Goal: Task Accomplishment & Management: Complete application form

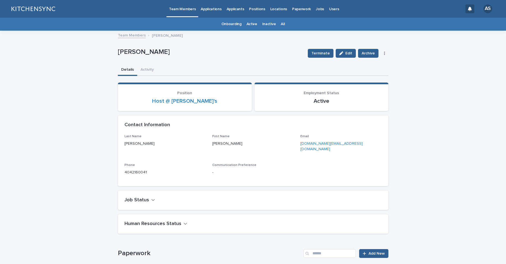
click at [280, 25] on link "All" at bounding box center [282, 24] width 4 height 13
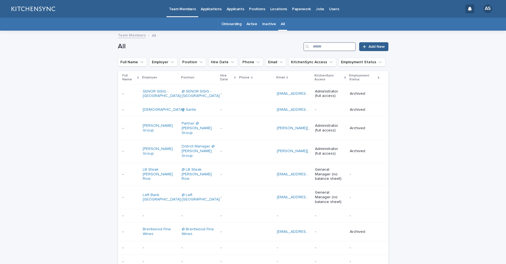
click at [313, 47] on input "Search" at bounding box center [329, 46] width 52 height 9
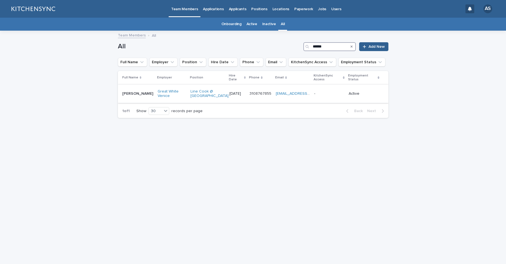
type input "******"
click at [132, 93] on div "[PERSON_NAME] [PERSON_NAME]" at bounding box center [137, 93] width 31 height 9
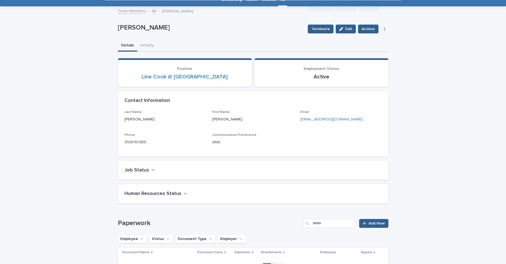
scroll to position [252, 0]
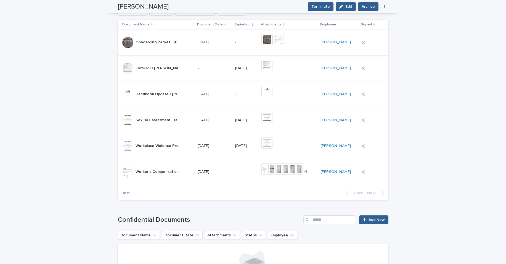
click at [272, 40] on img at bounding box center [266, 39] width 11 height 11
click at [271, 42] on img at bounding box center [266, 39] width 11 height 11
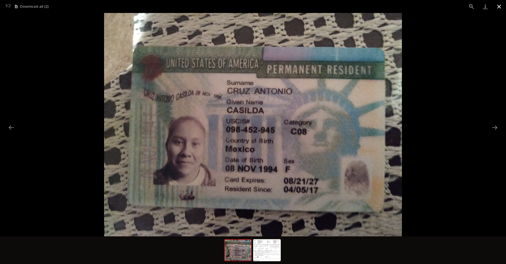
click at [499, 5] on button "Close gallery" at bounding box center [499, 6] width 14 height 13
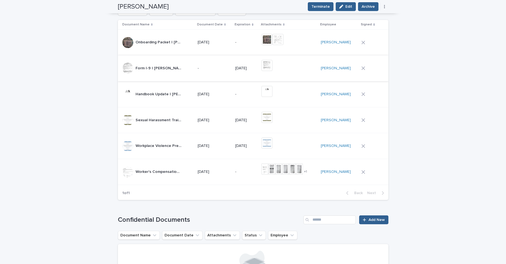
click at [271, 67] on img at bounding box center [266, 65] width 11 height 11
click at [499, 5] on button "Close gallery" at bounding box center [499, 6] width 14 height 13
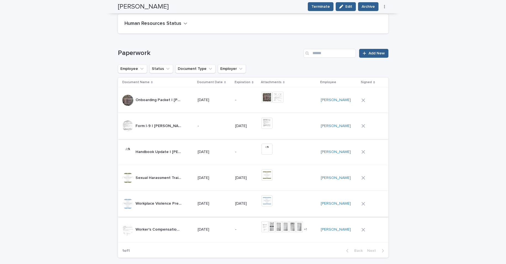
scroll to position [163, 0]
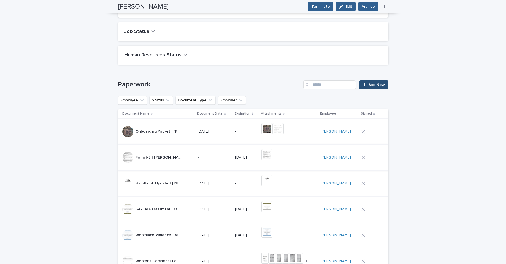
click at [367, 87] on link "Add New" at bounding box center [373, 84] width 29 height 9
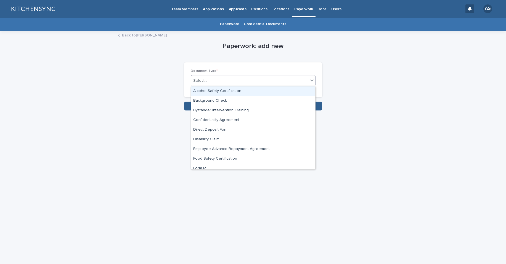
click at [221, 76] on div "Select..." at bounding box center [249, 80] width 117 height 9
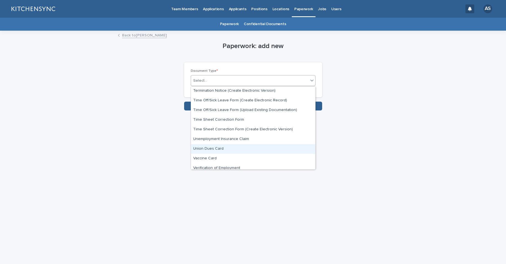
scroll to position [361, 0]
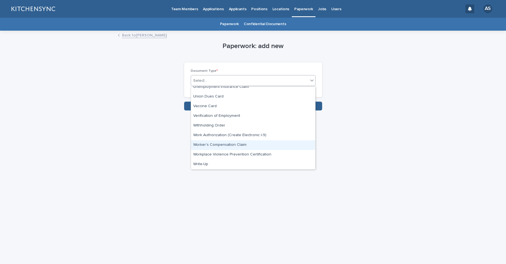
click at [231, 145] on div "Worker's Compensation Claim" at bounding box center [253, 145] width 124 height 10
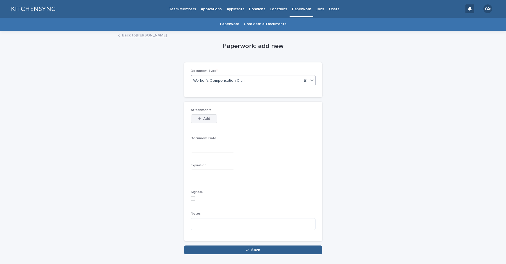
click at [203, 119] on span "Add" at bounding box center [206, 119] width 7 height 4
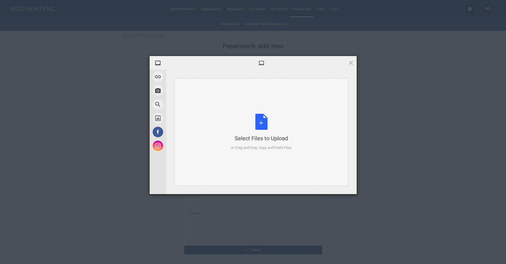
click at [252, 124] on div "Select Files to Upload or Drag and Drop, Copy and Paste Files" at bounding box center [261, 132] width 60 height 37
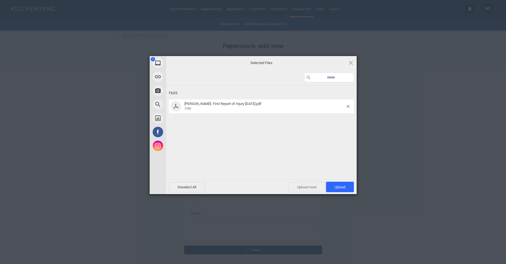
click at [301, 185] on span "Upload more" at bounding box center [306, 186] width 37 height 10
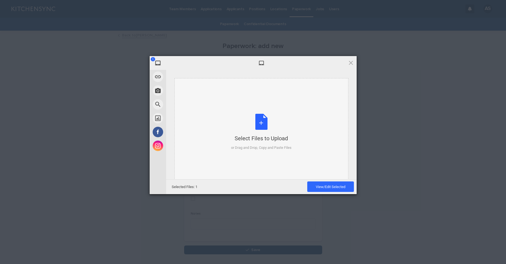
click at [270, 127] on div "Select Files to Upload or Drag and Drop, Copy and Paste Files" at bounding box center [261, 132] width 60 height 37
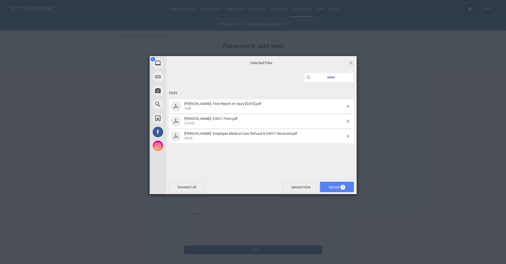
click at [335, 185] on span "Upload 3" at bounding box center [336, 187] width 17 height 4
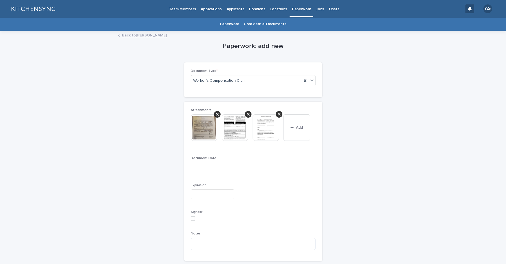
click at [208, 168] on input "text" at bounding box center [213, 167] width 44 height 10
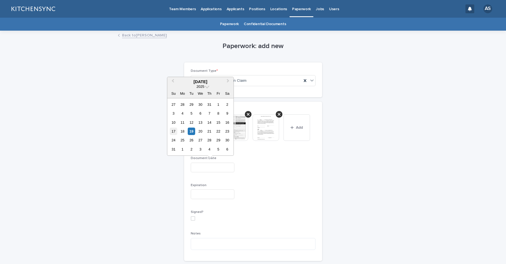
click at [175, 132] on div "17" at bounding box center [173, 130] width 7 height 7
type input "**********"
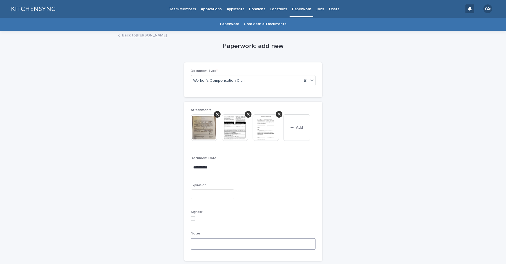
click at [217, 246] on textarea at bounding box center [253, 244] width 125 height 12
paste textarea "**********"
type textarea "**********"
click at [266, 210] on p "Signed?" at bounding box center [253, 212] width 125 height 4
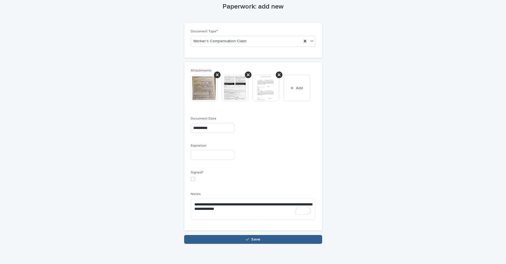
scroll to position [47, 0]
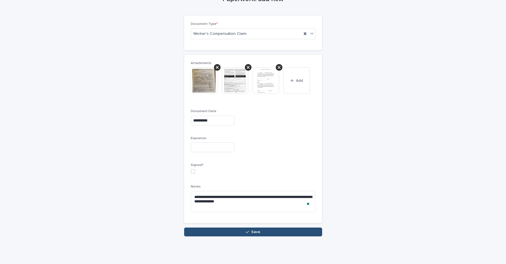
click at [257, 230] on span "Save" at bounding box center [255, 232] width 9 height 4
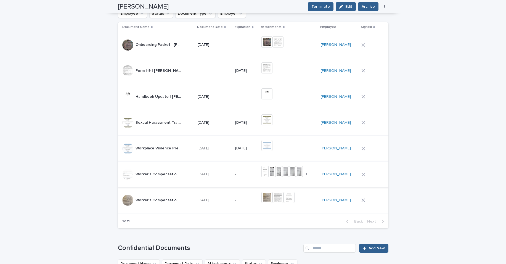
scroll to position [247, 0]
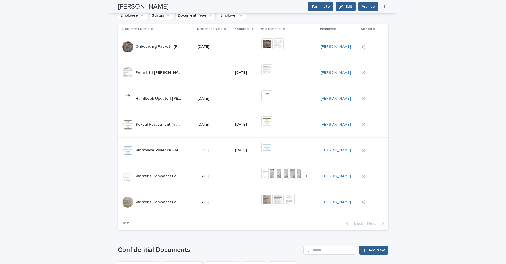
click at [248, 208] on td "-" at bounding box center [246, 202] width 26 height 26
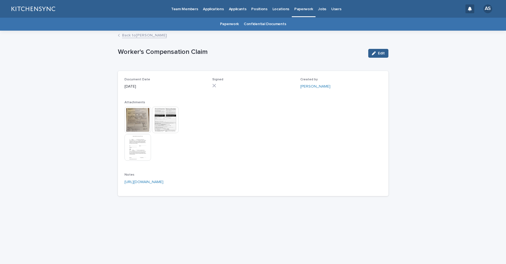
click at [373, 57] on button "Edit" at bounding box center [378, 53] width 20 height 9
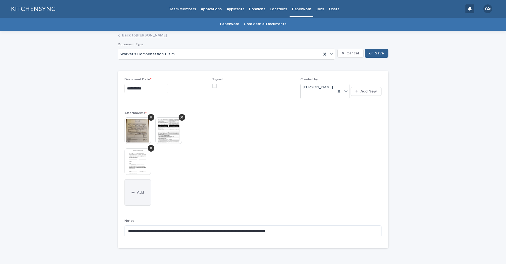
click at [145, 187] on button "Add" at bounding box center [137, 192] width 26 height 26
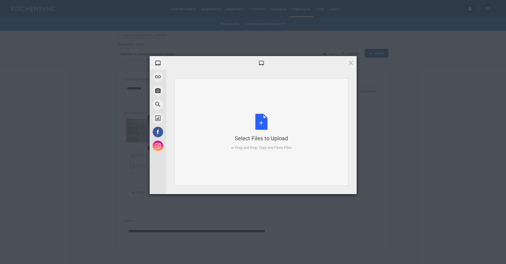
click at [262, 120] on div "Select Files to Upload or Drag and Drop, Copy and Paste Files" at bounding box center [261, 132] width 60 height 37
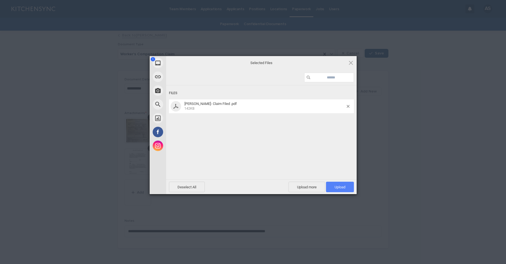
click at [345, 189] on span "Upload 1" at bounding box center [340, 186] width 28 height 10
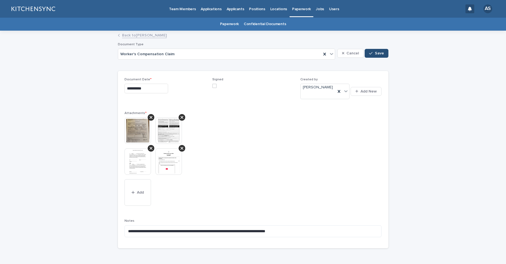
click at [377, 54] on span "Save" at bounding box center [379, 53] width 9 height 4
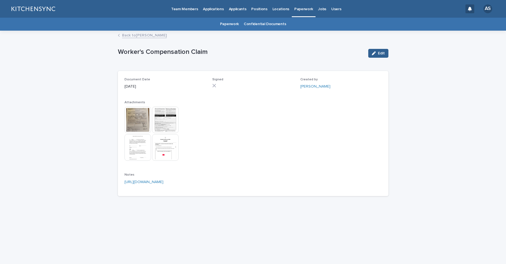
click at [137, 37] on link "Back to [PERSON_NAME]" at bounding box center [144, 35] width 45 height 6
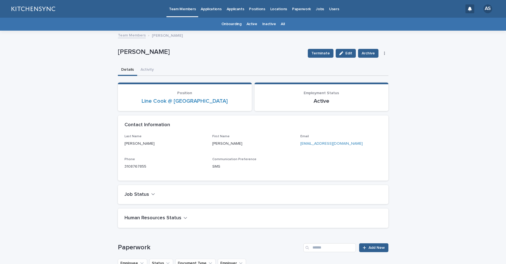
click at [280, 26] on link "All" at bounding box center [282, 24] width 4 height 13
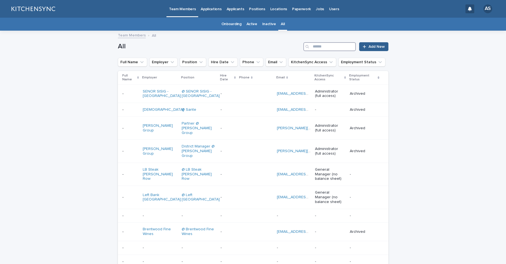
click at [319, 47] on input "Search" at bounding box center [329, 46] width 52 height 9
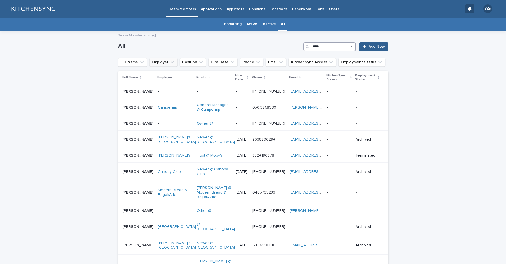
type input "****"
click at [169, 62] on icon "Employer" at bounding box center [172, 62] width 6 height 6
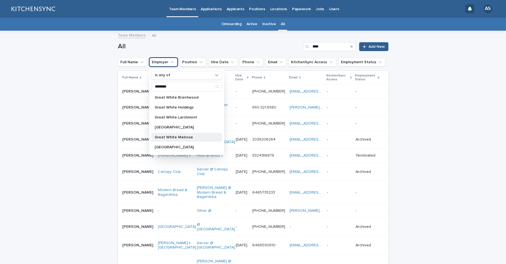
type input "********"
click at [175, 138] on p "Great White Melrose" at bounding box center [183, 137] width 58 height 4
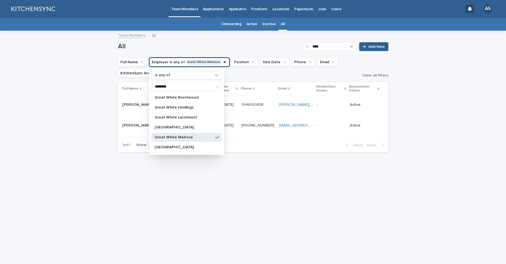
click at [83, 118] on div "Loading... Saving… Loading... Saving… All **** Add New Full Name Employer is an…" at bounding box center [253, 147] width 506 height 232
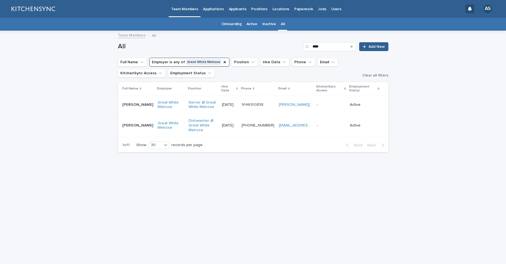
click at [135, 110] on td "[PERSON_NAME] [PERSON_NAME]" at bounding box center [137, 104] width 38 height 18
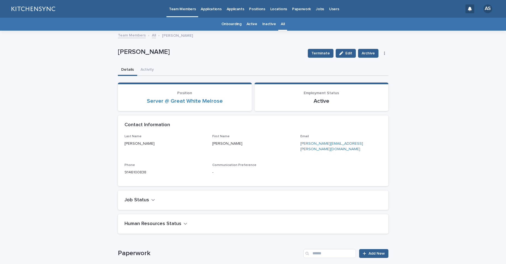
scroll to position [109, 0]
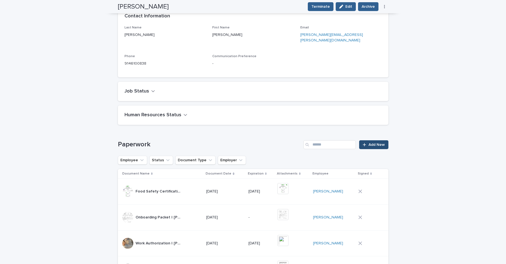
click at [370, 141] on link "Add New" at bounding box center [373, 144] width 29 height 9
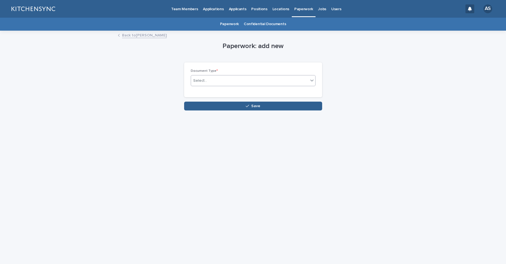
click at [237, 84] on div "Select..." at bounding box center [249, 80] width 117 height 9
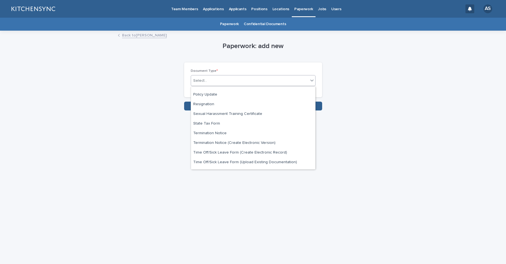
scroll to position [361, 0]
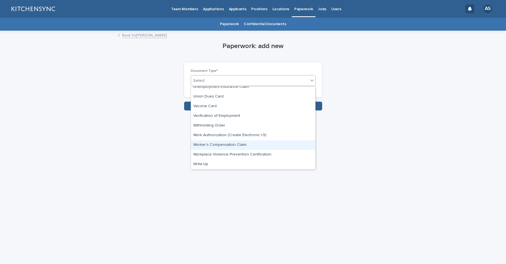
click at [265, 141] on div "Worker's Compensation Claim" at bounding box center [253, 145] width 124 height 10
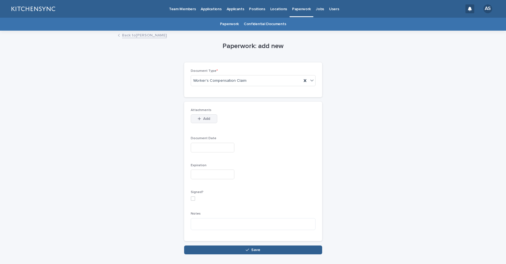
click at [209, 117] on button "Add" at bounding box center [204, 118] width 26 height 9
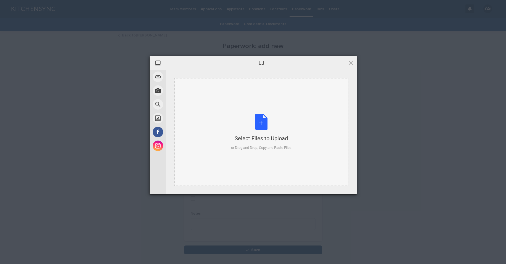
click at [260, 124] on div "Select Files to Upload or Drag and Drop, Copy and Paste Files" at bounding box center [261, 132] width 60 height 37
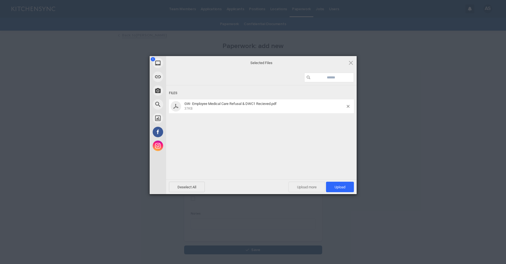
click at [308, 188] on span "Upload more" at bounding box center [306, 186] width 37 height 10
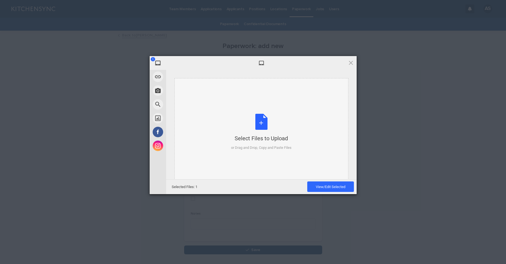
click at [258, 121] on div "Select Files to Upload or Drag and Drop, Copy and Paste Files" at bounding box center [261, 132] width 60 height 37
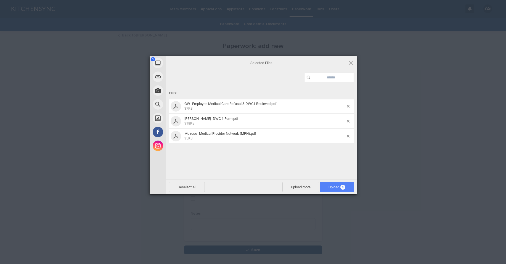
click at [342, 186] on span "3" at bounding box center [342, 187] width 5 height 5
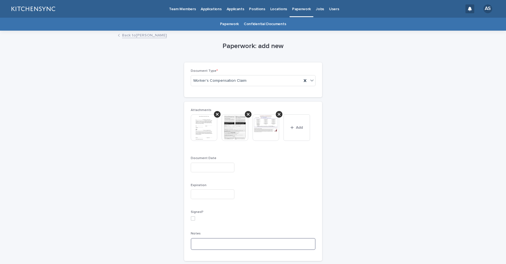
click at [213, 244] on textarea at bounding box center [253, 244] width 125 height 12
paste textarea "**********"
type textarea "**********"
click at [209, 172] on div "Document Date" at bounding box center [253, 166] width 125 height 20
click at [208, 164] on input "text" at bounding box center [213, 167] width 44 height 10
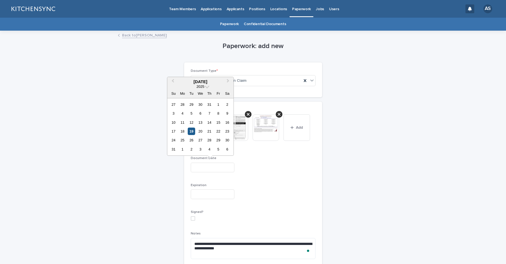
click at [194, 132] on div "19" at bounding box center [191, 130] width 7 height 7
type input "**********"
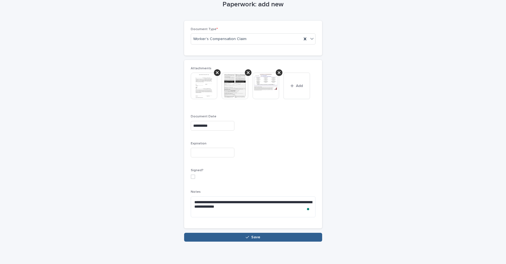
scroll to position [47, 0]
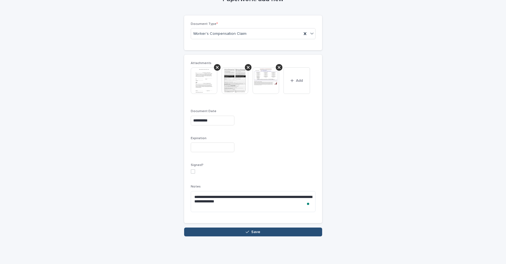
click at [247, 234] on button "Save" at bounding box center [253, 231] width 138 height 9
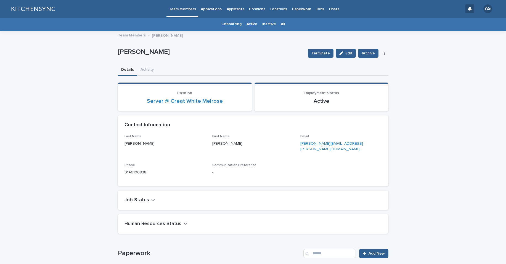
click at [280, 26] on link "All" at bounding box center [282, 24] width 4 height 13
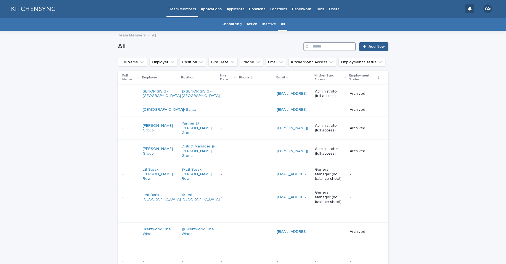
click at [338, 49] on input "Search" at bounding box center [329, 46] width 52 height 9
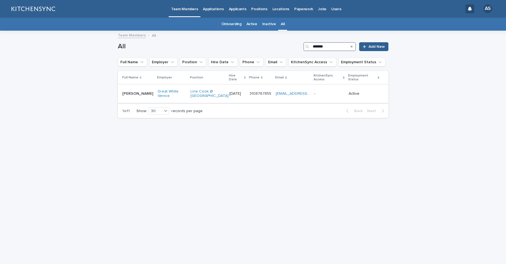
type input "*******"
click at [126, 95] on td "[PERSON_NAME] [PERSON_NAME]" at bounding box center [137, 93] width 38 height 18
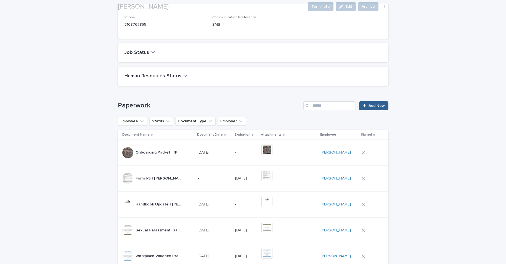
scroll to position [247, 0]
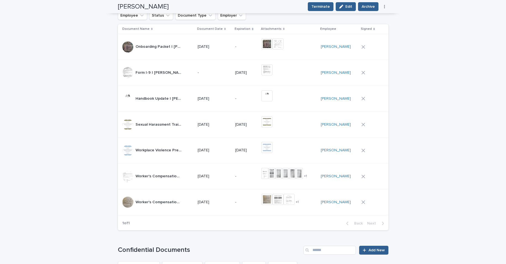
click at [245, 204] on div "-" at bounding box center [246, 201] width 22 height 9
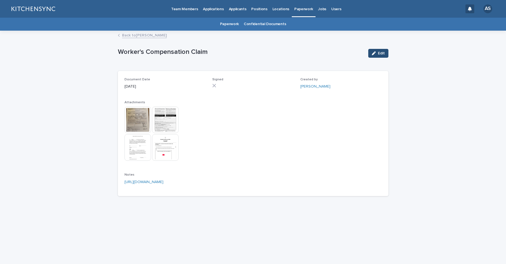
click at [376, 54] on div "button" at bounding box center [374, 53] width 6 height 4
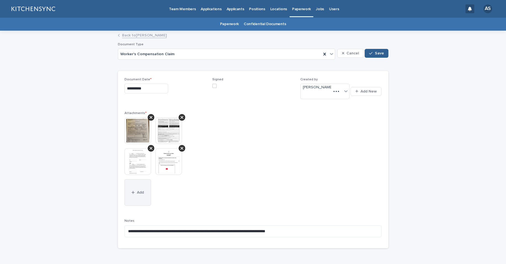
click at [143, 187] on button "Add" at bounding box center [137, 192] width 26 height 26
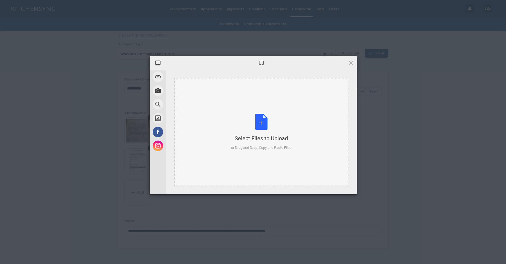
click at [263, 124] on div "Select Files to Upload or Drag and Drop, Copy and Paste Files" at bounding box center [261, 132] width 60 height 37
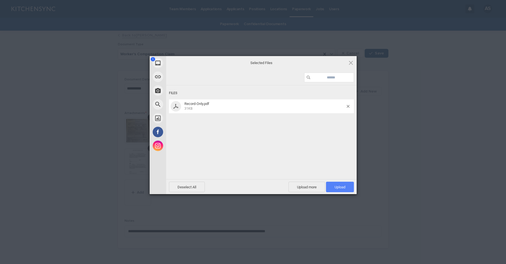
click at [341, 186] on span "Upload 1" at bounding box center [339, 187] width 11 height 4
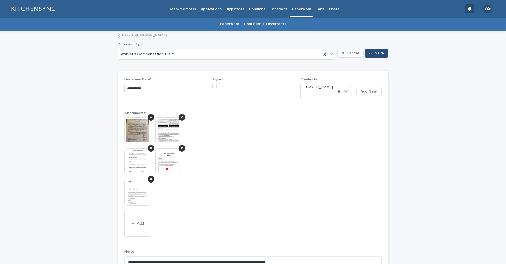
click at [379, 55] on button "Save" at bounding box center [375, 53] width 23 height 9
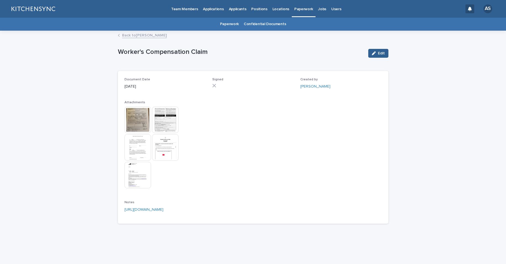
click at [132, 34] on link "Back to [PERSON_NAME]" at bounding box center [144, 35] width 45 height 6
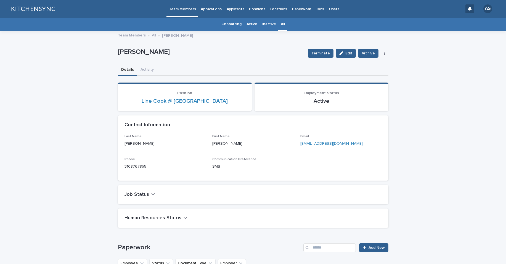
scroll to position [18, 0]
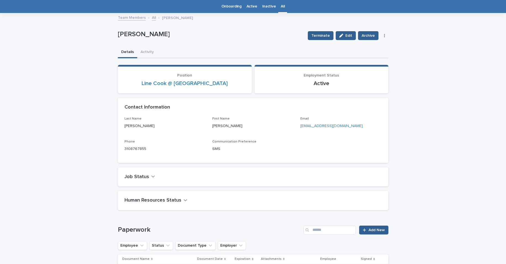
click at [280, 6] on link "All" at bounding box center [282, 6] width 4 height 13
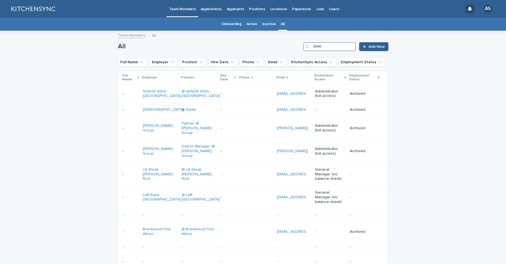
click at [334, 45] on input "Search" at bounding box center [329, 46] width 52 height 9
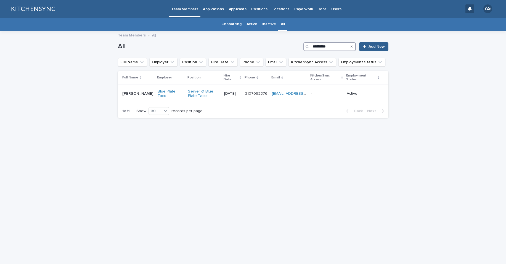
type input "*********"
